Goal: Obtain resource: Obtain resource

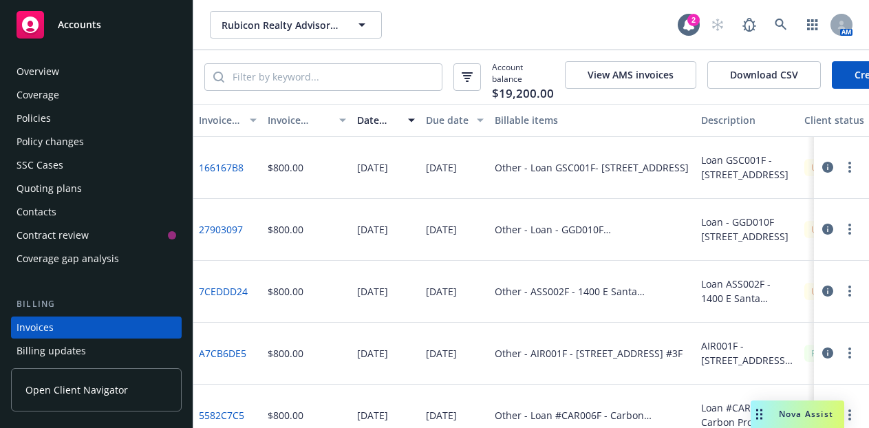
click at [136, 33] on div "Accounts" at bounding box center [97, 25] width 160 height 28
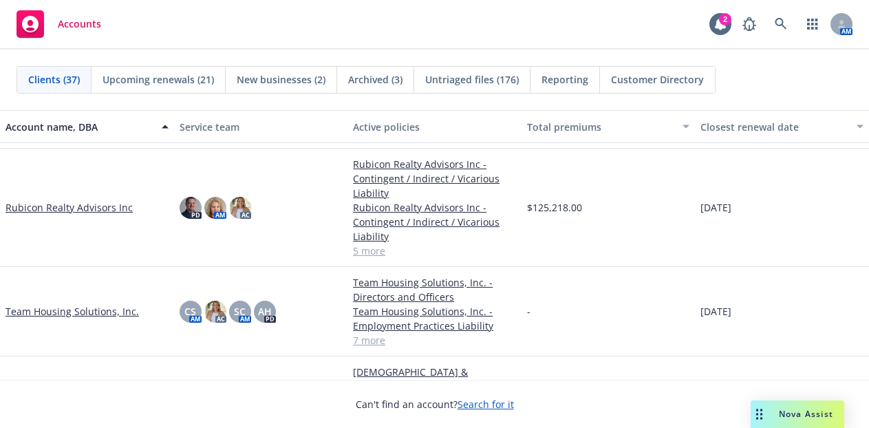
scroll to position [1720, 0]
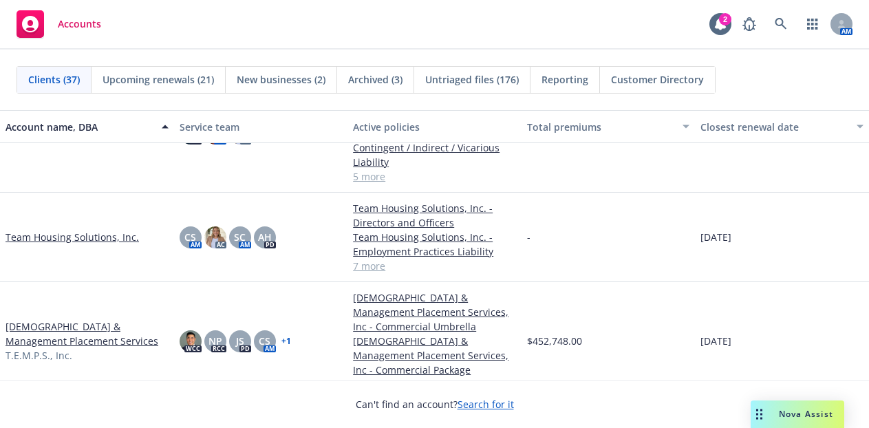
click at [81, 231] on link "Team Housing Solutions, Inc." at bounding box center [73, 237] width 134 height 14
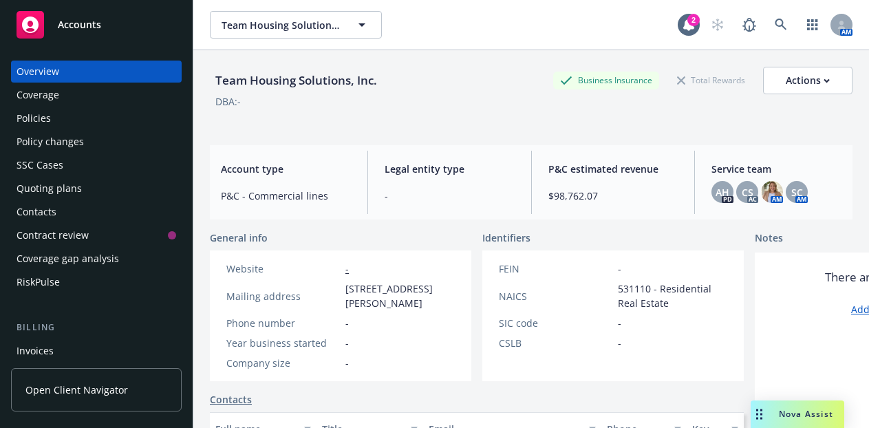
click at [61, 118] on div "Policies" at bounding box center [97, 118] width 160 height 22
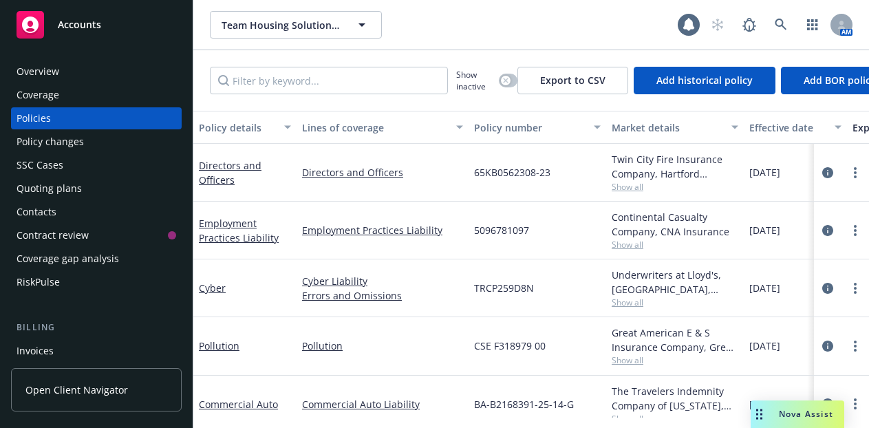
click at [110, 92] on div "Coverage" at bounding box center [97, 95] width 160 height 22
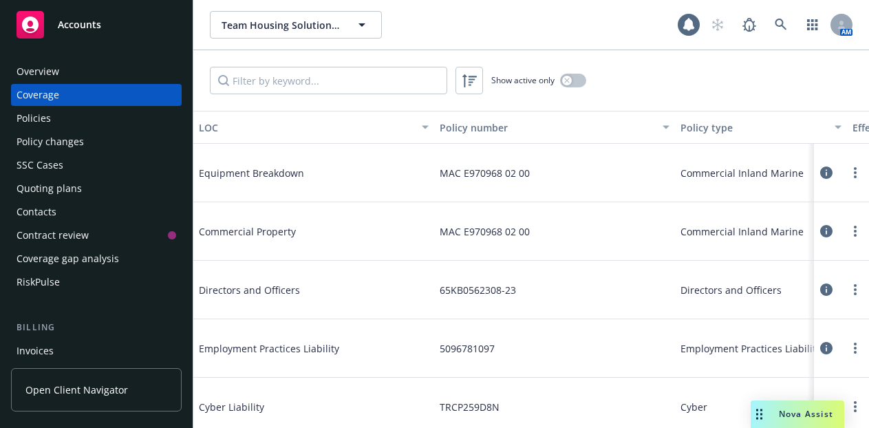
click at [109, 78] on div "Overview" at bounding box center [97, 72] width 160 height 22
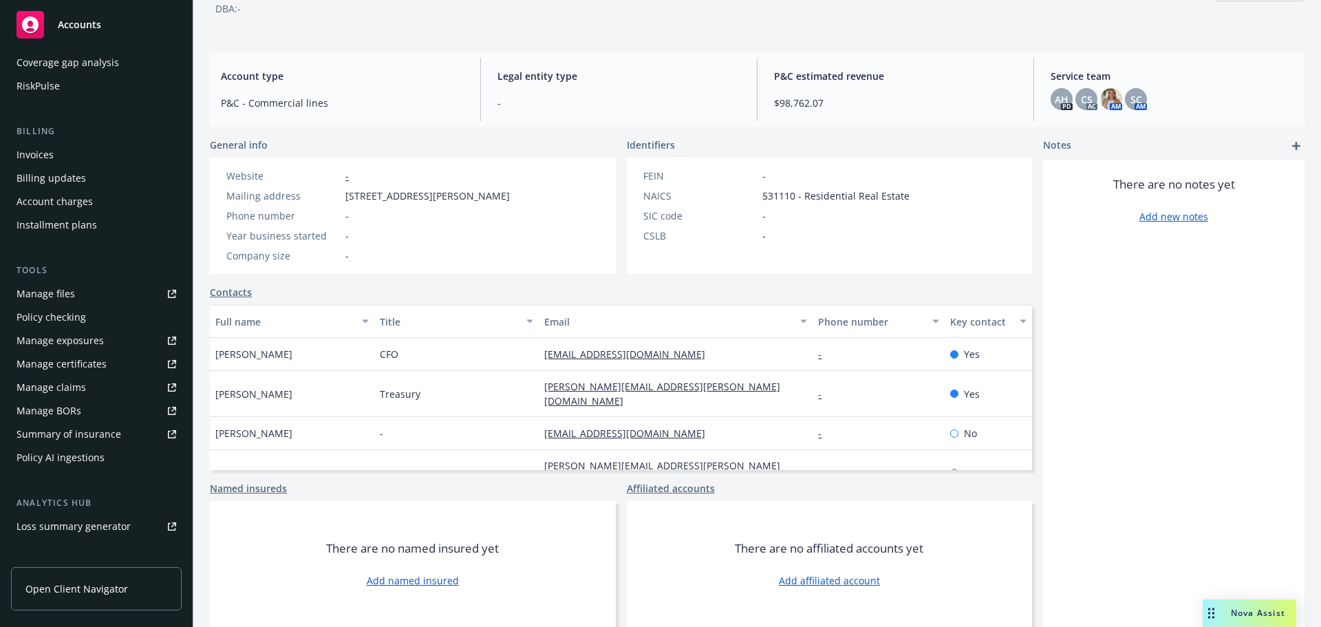
scroll to position [206, 0]
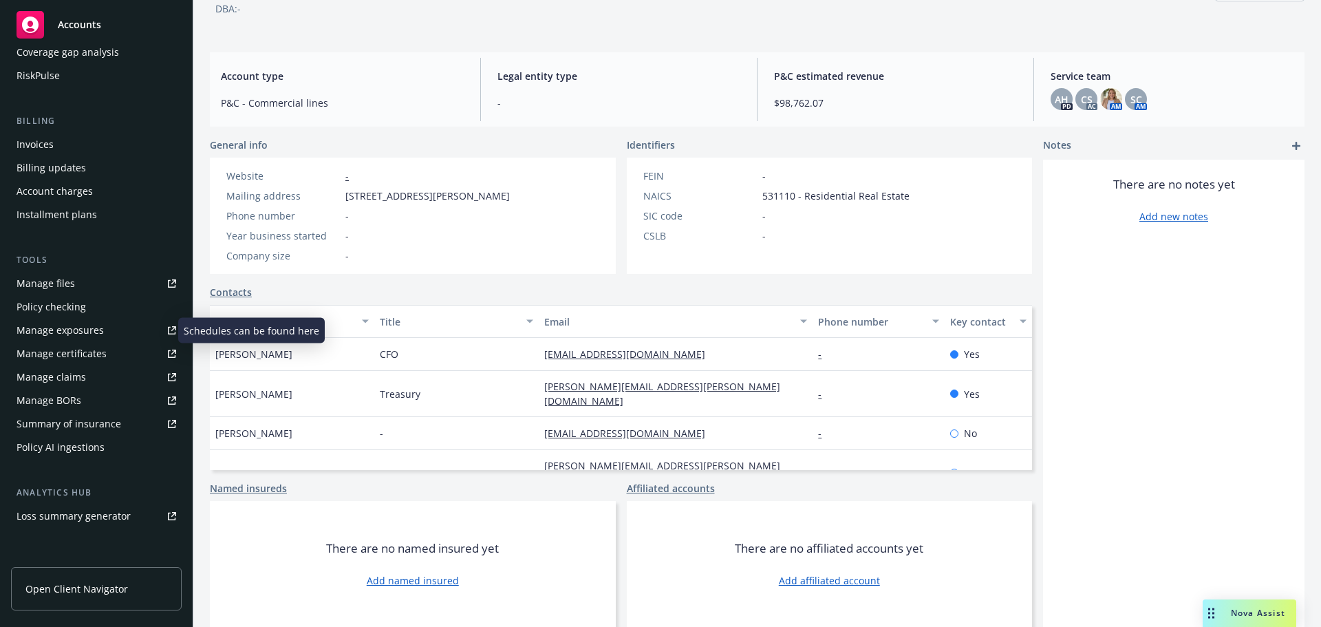
click at [104, 333] on link "Manage exposures" at bounding box center [96, 330] width 171 height 22
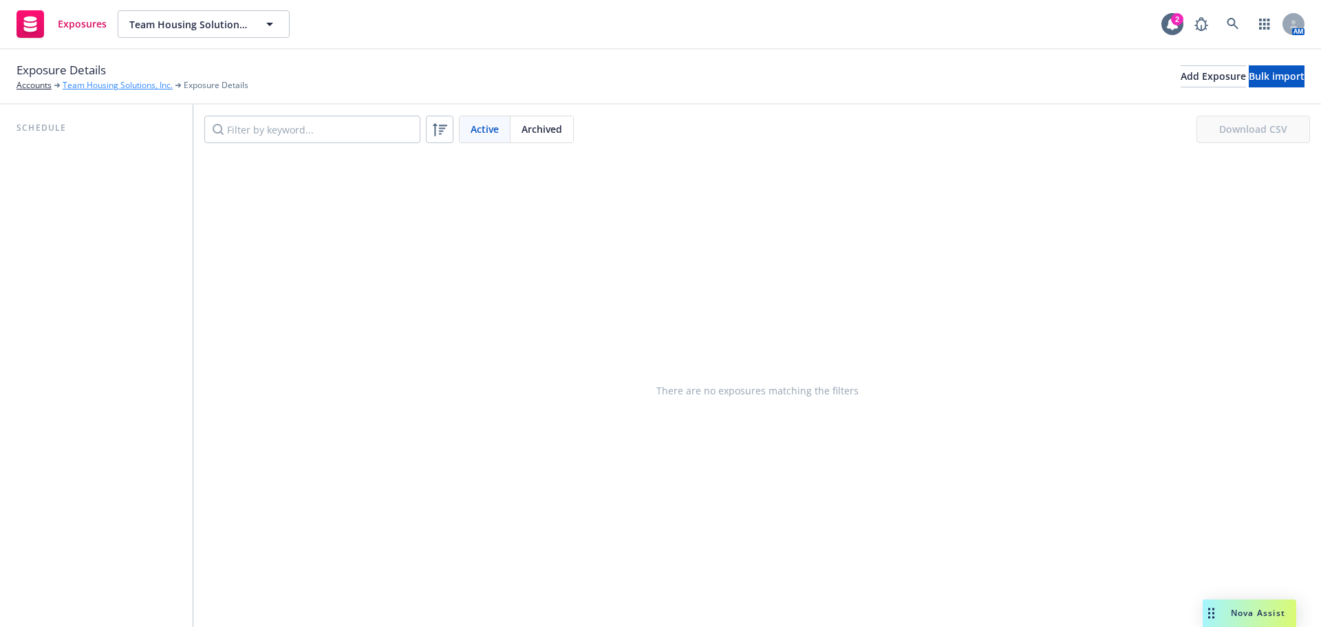
click at [121, 85] on link "Team Housing Solutions, Inc." at bounding box center [118, 85] width 110 height 12
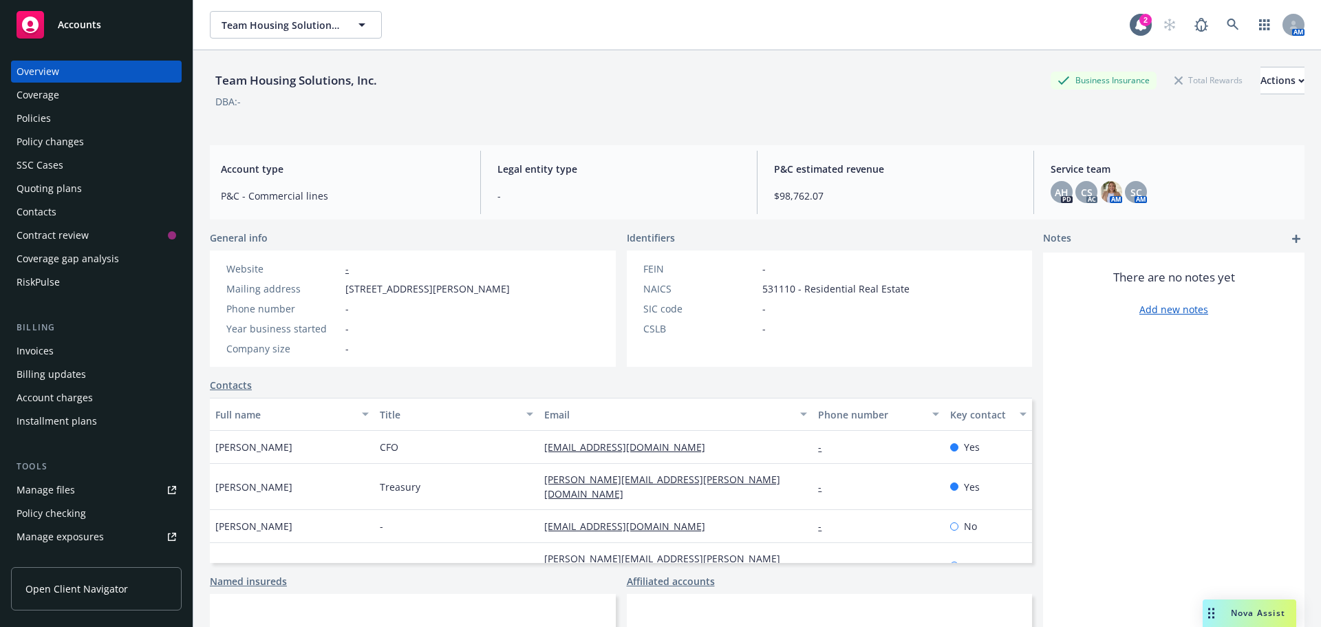
click at [122, 122] on div "Policies" at bounding box center [97, 118] width 160 height 22
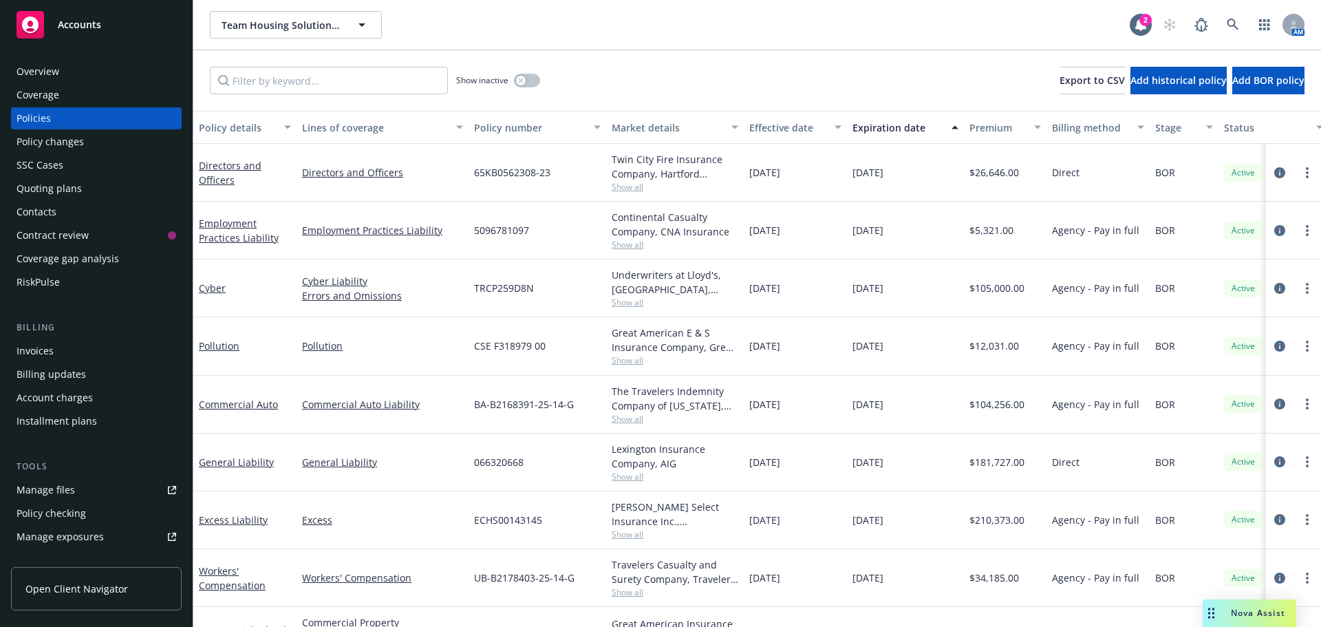
scroll to position [51, 0]
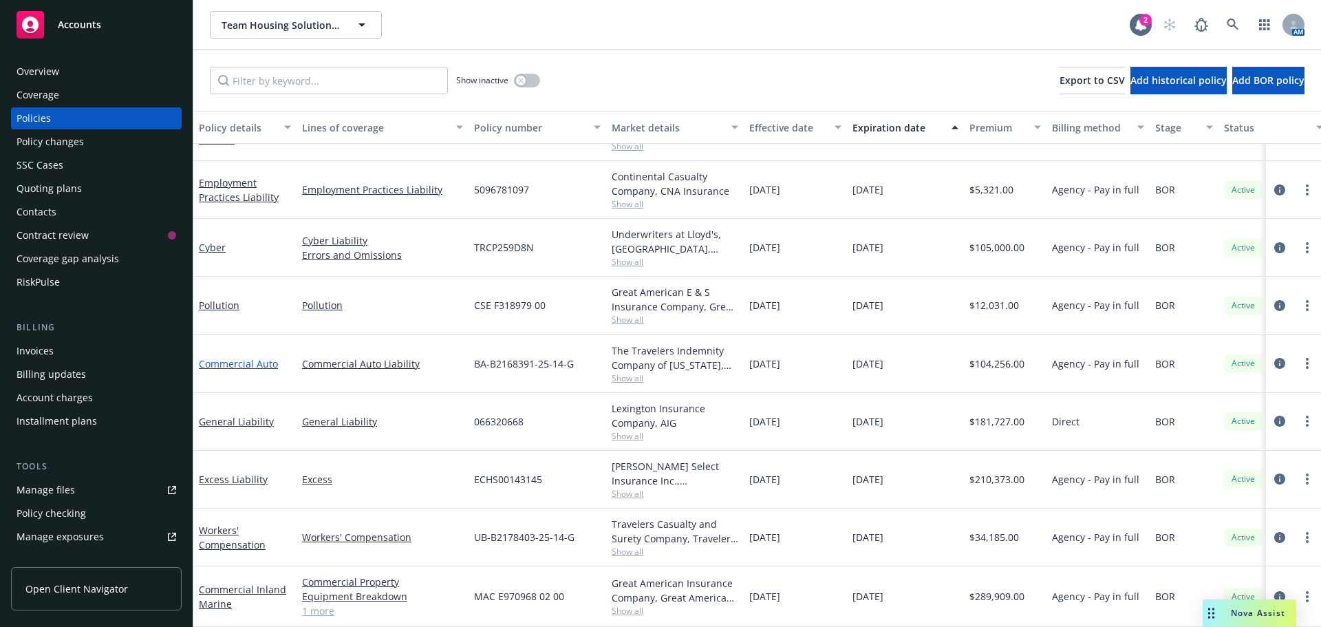
click at [266, 357] on link "Commercial Auto" at bounding box center [238, 363] width 79 height 13
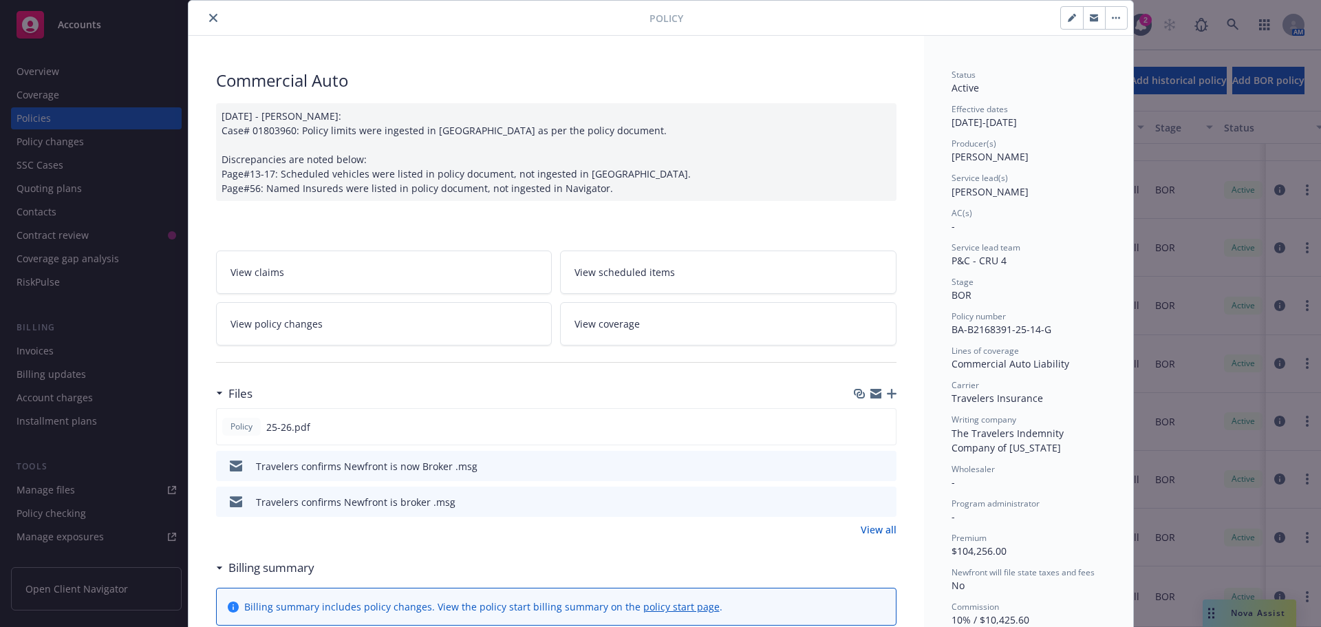
scroll to position [69, 0]
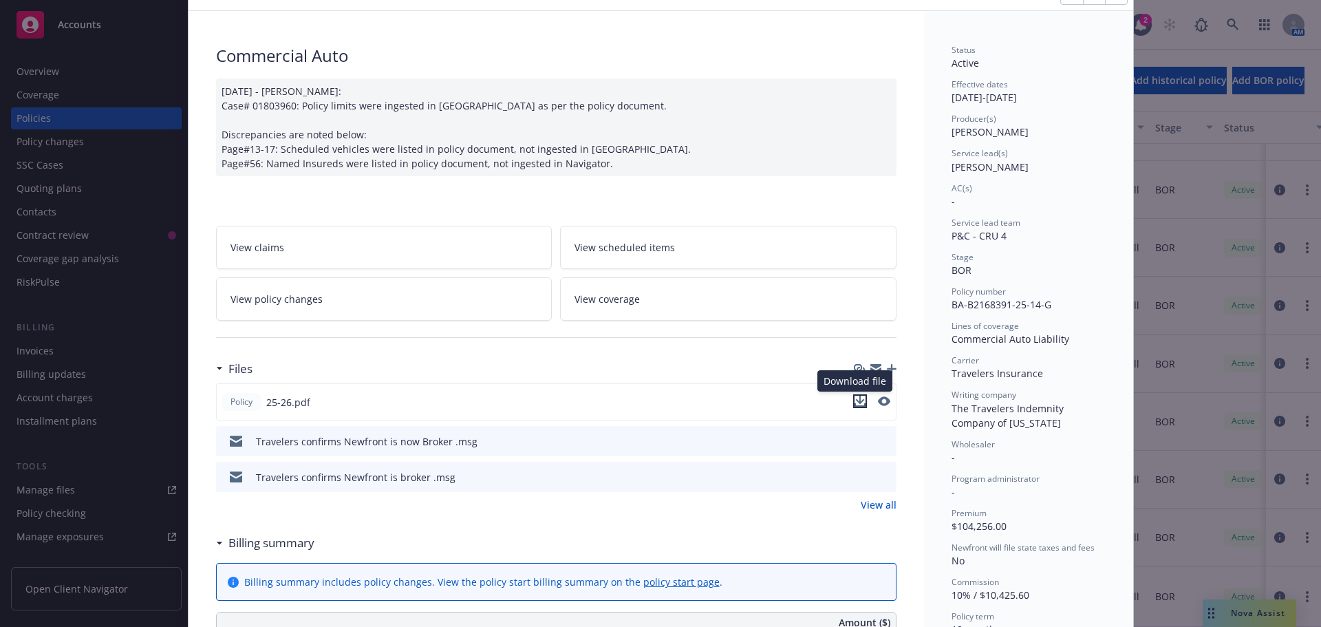
click at [855, 403] on icon "download file" at bounding box center [860, 401] width 11 height 11
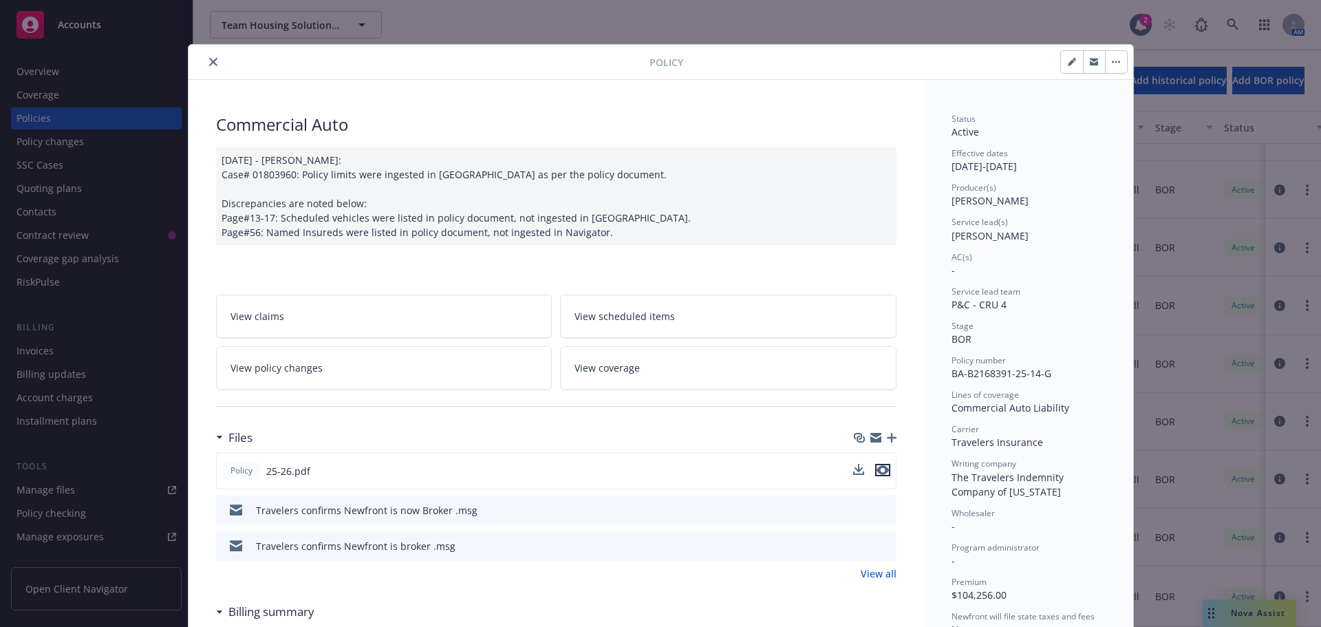
click at [881, 471] on icon "preview file" at bounding box center [883, 470] width 12 height 10
click at [209, 60] on icon "close" at bounding box center [213, 62] width 8 height 8
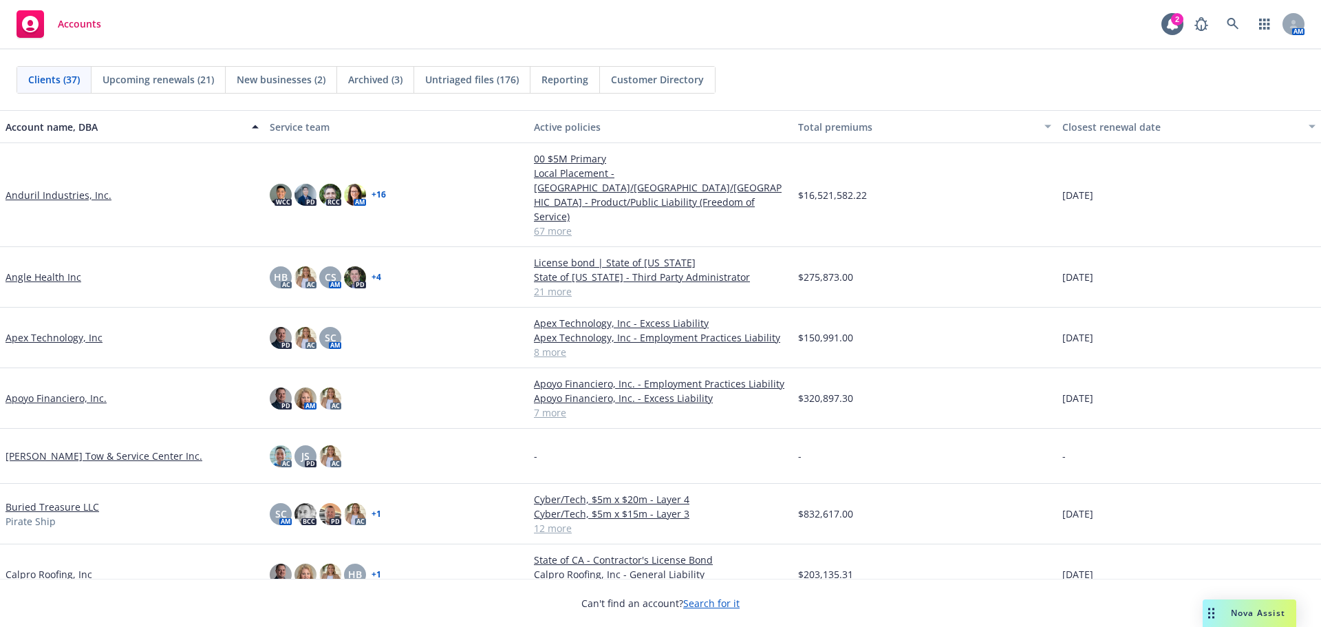
click at [1248, 619] on div "Nova Assist" at bounding box center [1250, 613] width 94 height 28
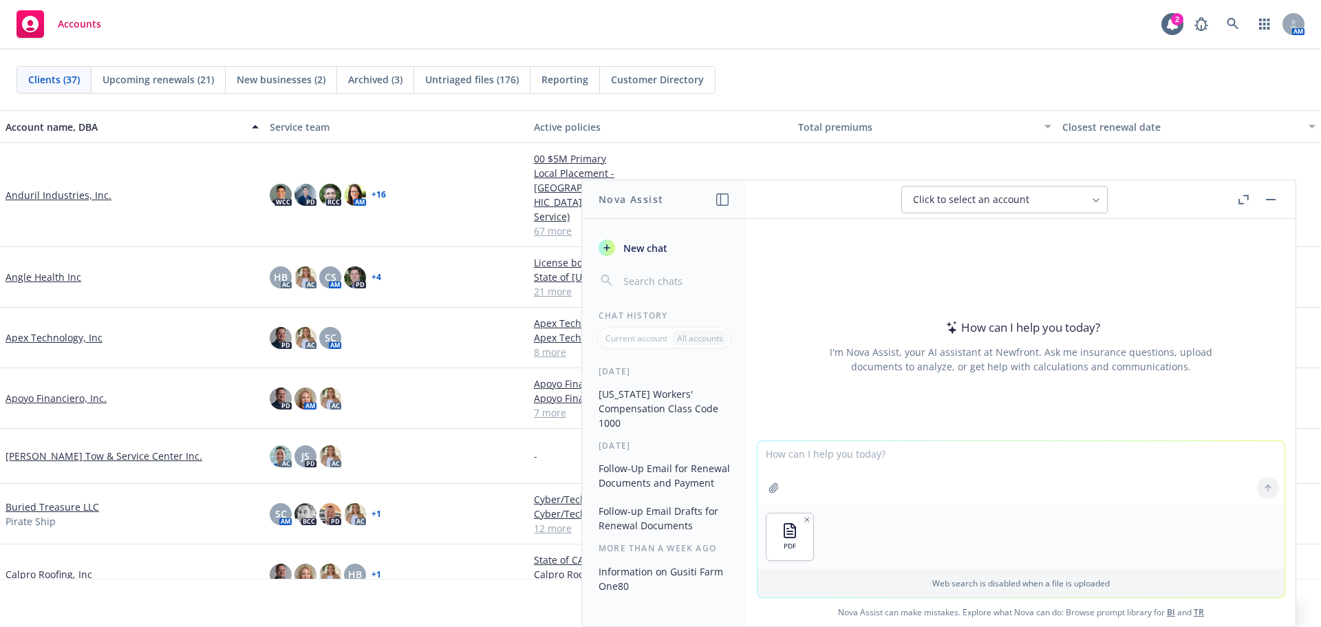
click at [978, 472] on textarea at bounding box center [1021, 472] width 527 height 63
type textarea "Create a call list of all numbers for insured to use"
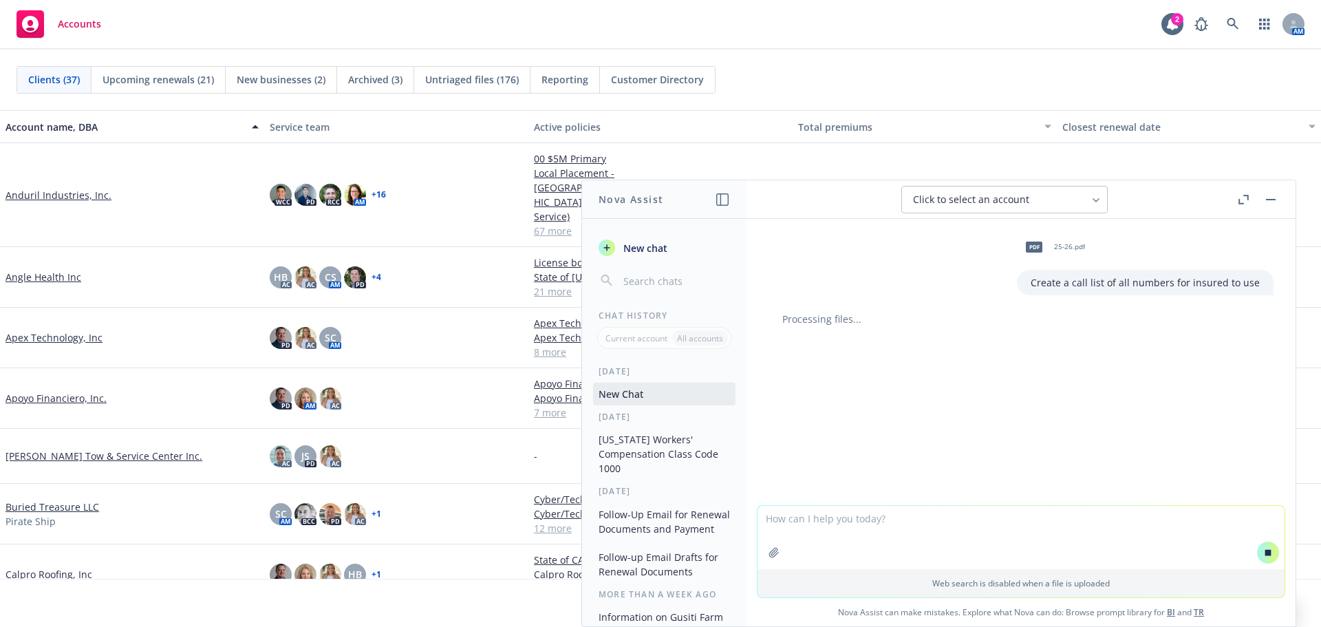
click at [818, 83] on div "Clients (37) Upcoming renewals (21) New businesses (2) Archived (3) Untriaged f…" at bounding box center [661, 80] width 1288 height 28
click at [1266, 191] on div at bounding box center [1257, 199] width 44 height 17
click at [1266, 552] on icon at bounding box center [1269, 552] width 6 height 6
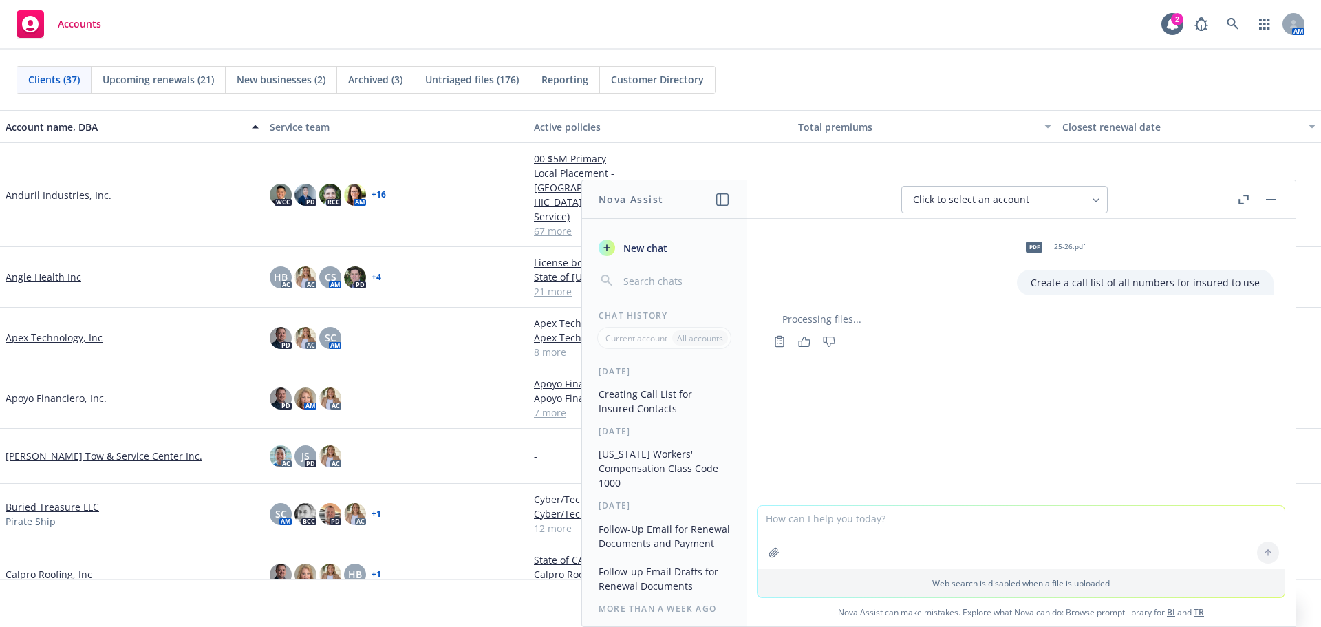
click at [798, 530] on textarea at bounding box center [1021, 537] width 527 height 63
type textarea "Create a conact list of"
